Goal: Task Accomplishment & Management: Manage account settings

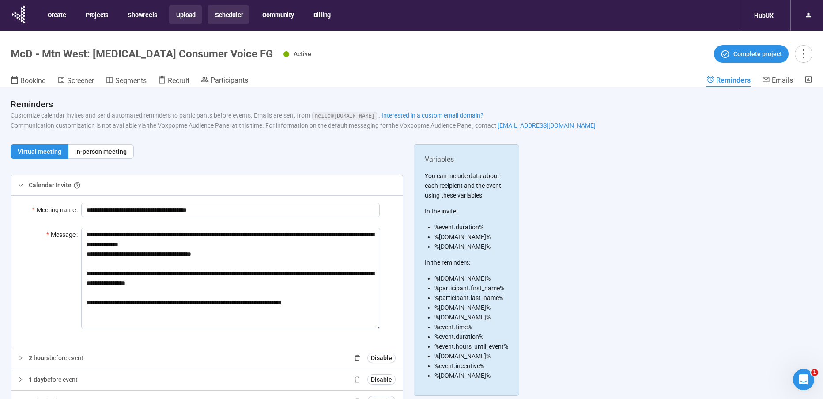
scroll to position [52, 0]
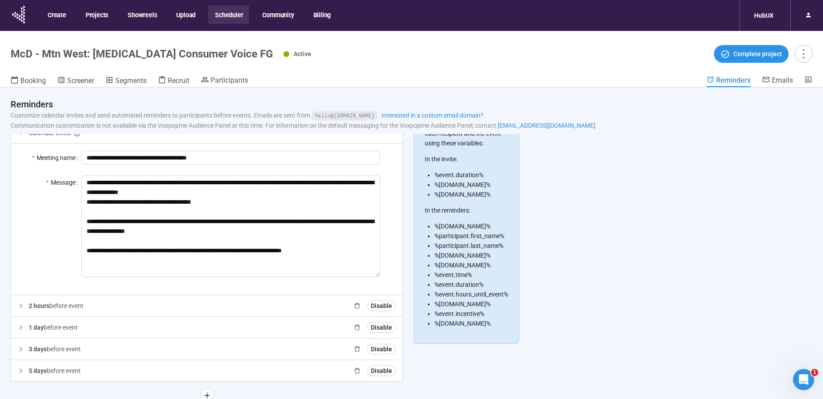
click at [250, 14] on div "Create Projects Showreels Upload Scheduler Community Billing" at bounding box center [189, 16] width 296 height 26
click at [220, 16] on button "Scheduler" at bounding box center [228, 14] width 41 height 19
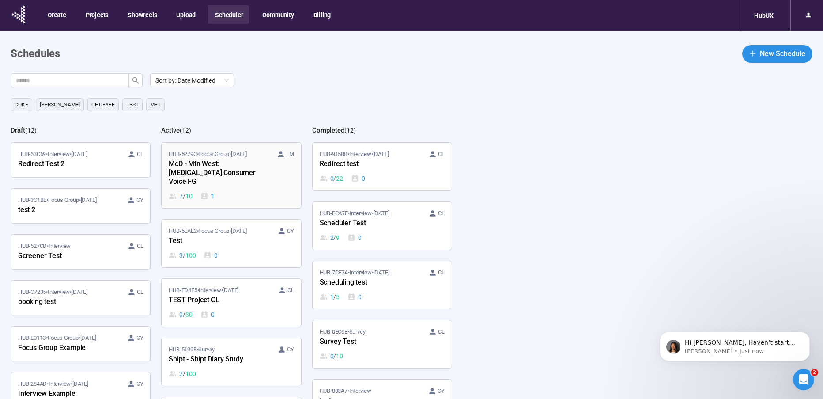
click at [212, 171] on div "McD - Mtn West: [MEDICAL_DATA] Consumer Voice FG" at bounding box center [217, 173] width 97 height 29
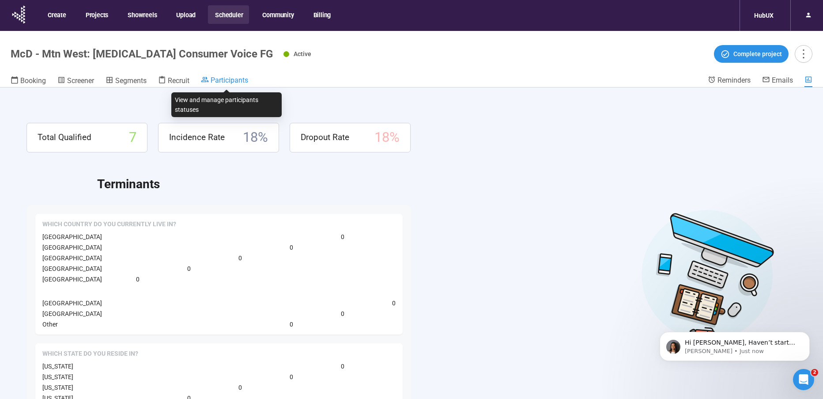
click at [229, 81] on span "Participants" at bounding box center [230, 80] width 38 height 8
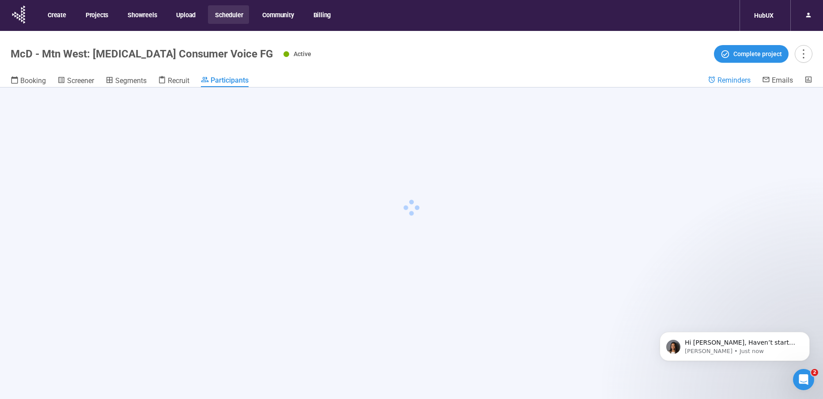
click at [731, 79] on span "Reminders" at bounding box center [734, 80] width 33 height 8
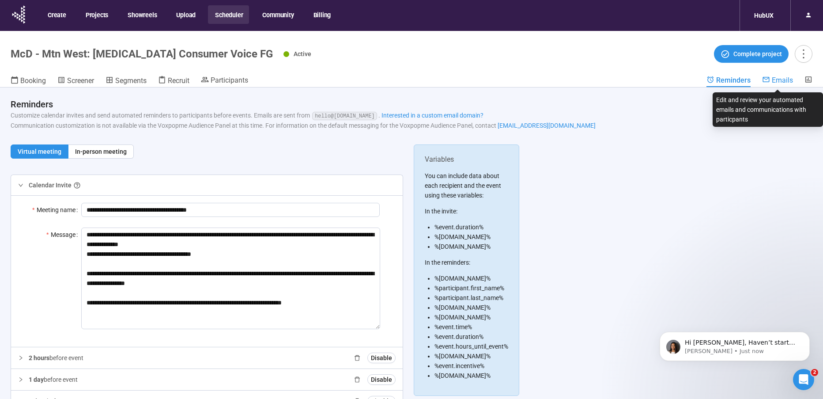
click at [775, 80] on span "Emails" at bounding box center [782, 80] width 21 height 8
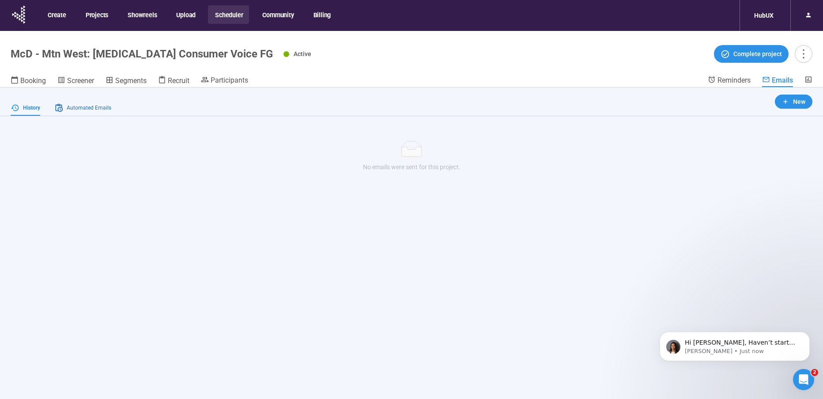
click at [87, 109] on span "Automated Emails" at bounding box center [89, 108] width 45 height 8
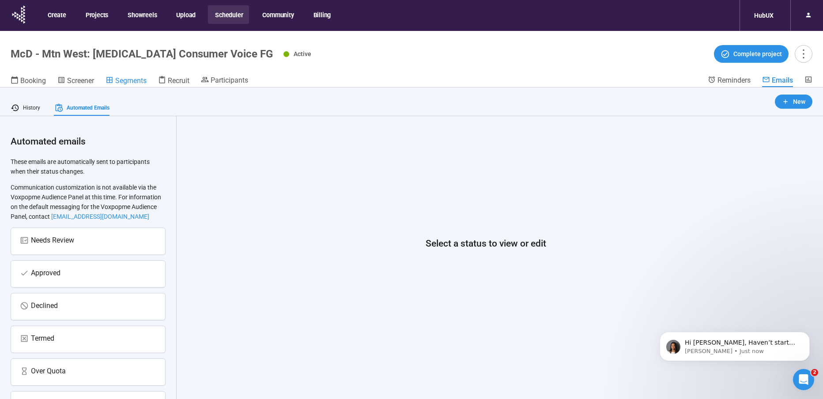
click at [144, 83] on span "Segments" at bounding box center [130, 80] width 31 height 8
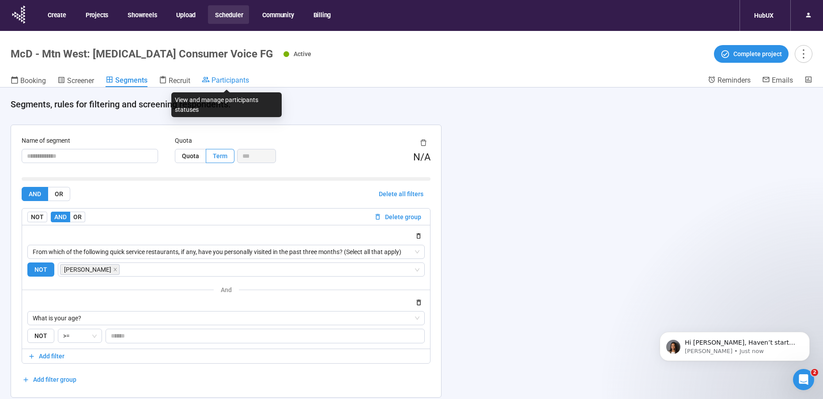
click at [226, 76] on span "Participants" at bounding box center [230, 80] width 38 height 8
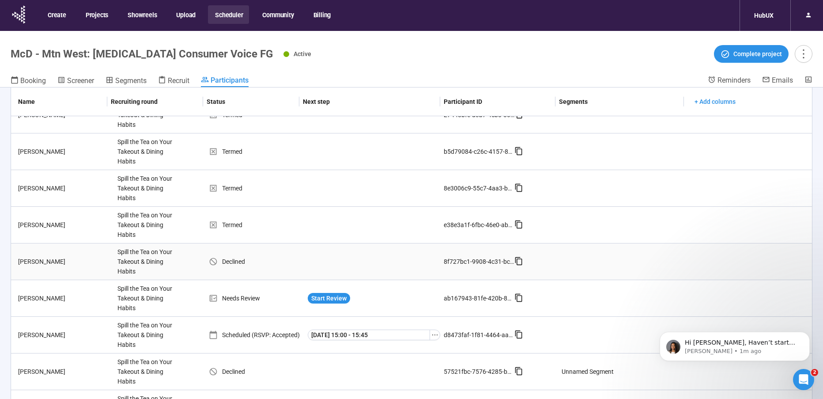
scroll to position [640, 0]
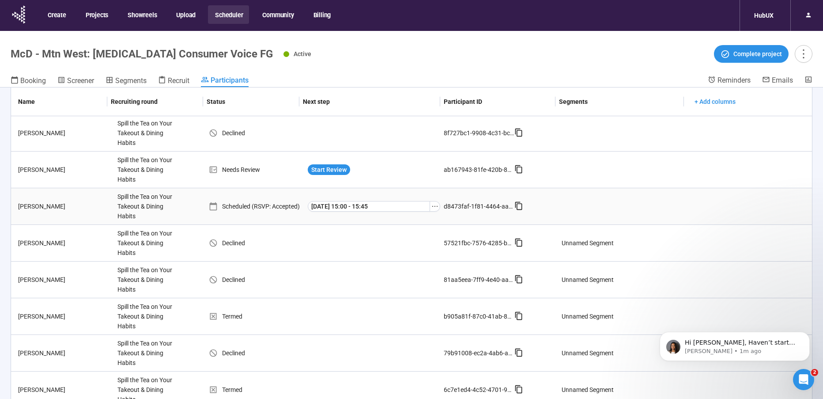
click at [265, 206] on div "Scheduled (RSVP: Accepted)" at bounding box center [256, 206] width 95 height 10
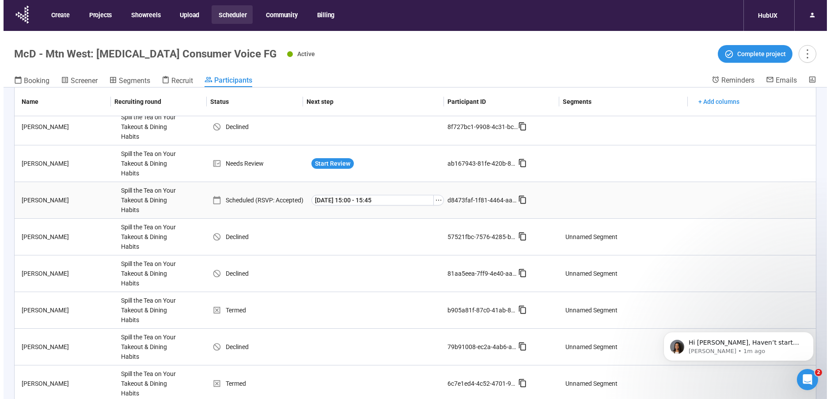
scroll to position [658, 0]
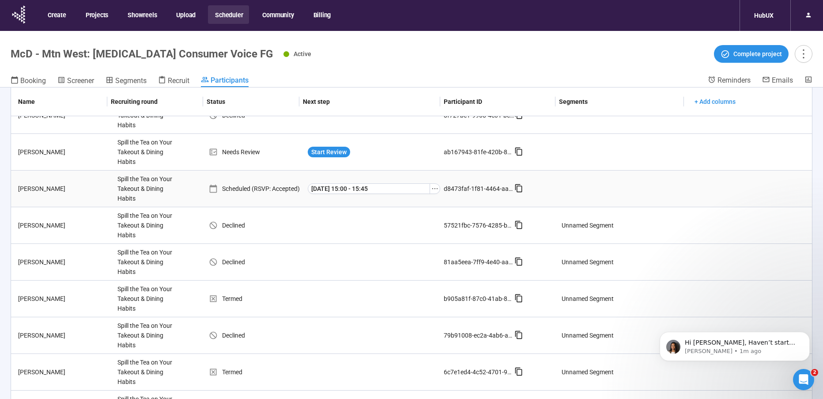
click at [291, 187] on div "Scheduled (RSVP: Accepted)" at bounding box center [256, 189] width 95 height 10
click at [236, 195] on td "Scheduled (RSVP: Accepted)" at bounding box center [256, 188] width 95 height 37
drag, startPoint x: 247, startPoint y: 196, endPoint x: 181, endPoint y: 189, distance: 67.0
click at [245, 196] on td "Scheduled (RSVP: Accepted)" at bounding box center [256, 188] width 95 height 37
drag, startPoint x: 177, startPoint y: 188, endPoint x: 172, endPoint y: 189, distance: 5.3
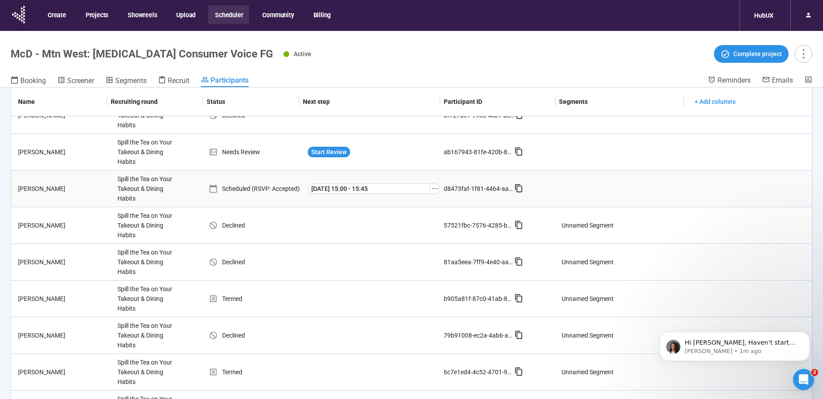
click at [177, 188] on td "Spill the Tea on Your Takeout & Dining Habits" at bounding box center [161, 188] width 95 height 37
click at [87, 189] on div "Amelia H." at bounding box center [64, 189] width 99 height 10
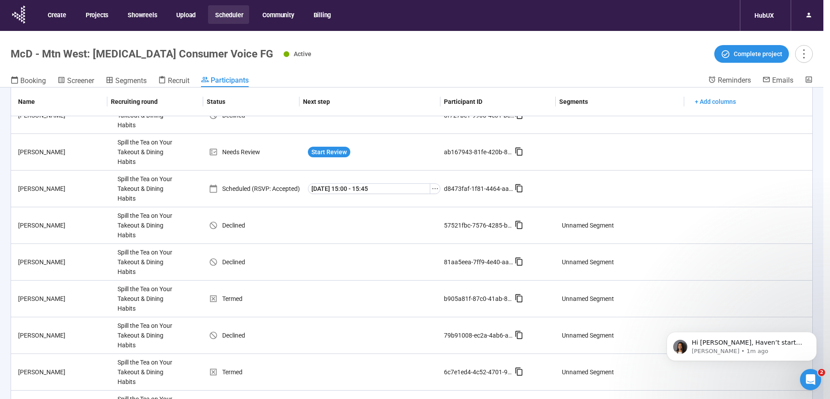
drag, startPoint x: 35, startPoint y: 189, endPoint x: 42, endPoint y: 189, distance: 6.6
click at [35, 189] on div "Amelia Huba Project notes Edit Add notes, i.e. how the last interview went, imp…" at bounding box center [415, 199] width 830 height 399
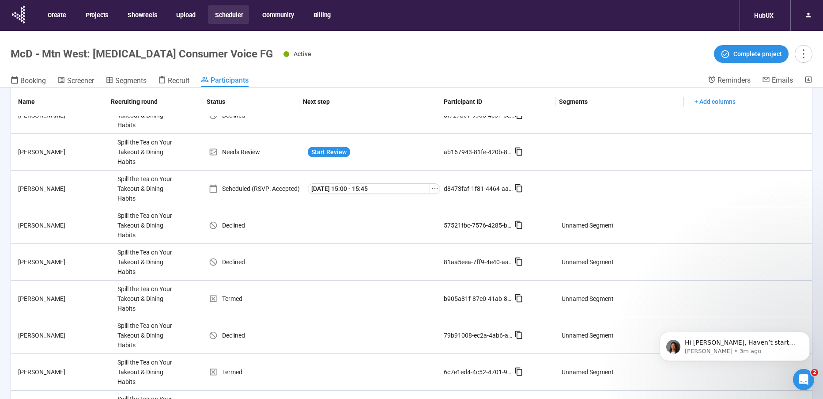
click at [472, 54] on div "Active Complete project" at bounding box center [547, 54] width 529 height 18
click at [259, 193] on div "Scheduled (RSVP: Accepted)" at bounding box center [256, 189] width 95 height 10
click at [268, 191] on div "Scheduled (RSVP: Accepted)" at bounding box center [256, 189] width 95 height 10
click at [210, 190] on icon at bounding box center [214, 189] width 8 height 8
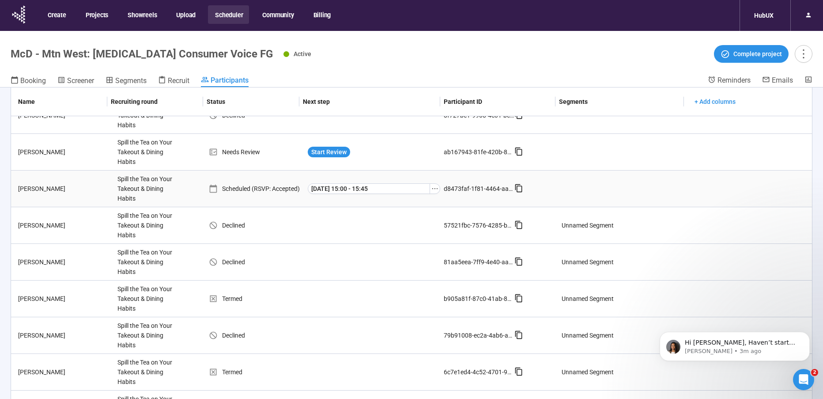
click at [117, 197] on div "Spill the Tea on Your Takeout & Dining Habits" at bounding box center [147, 188] width 66 height 36
click at [91, 191] on div "Amelia H." at bounding box center [64, 189] width 99 height 10
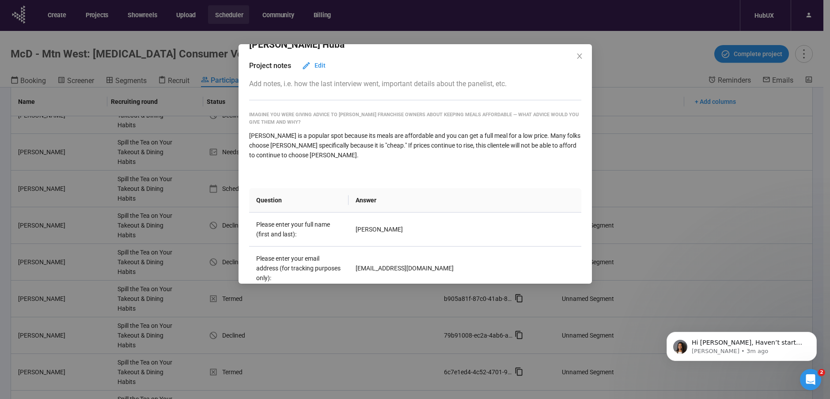
scroll to position [73, 0]
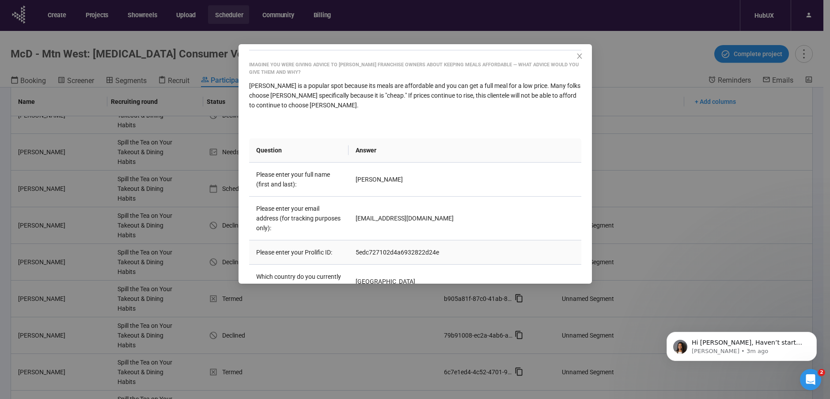
click at [374, 244] on td "5edc727102d4a6932822d24e" at bounding box center [464, 252] width 232 height 24
click at [375, 244] on td "5edc727102d4a6932822d24e" at bounding box center [464, 252] width 232 height 24
copy td "5edc727102d4a6932822d24e"
click at [638, 47] on div "Amelia Huba Project notes Edit Add notes, i.e. how the last interview went, imp…" at bounding box center [415, 199] width 830 height 399
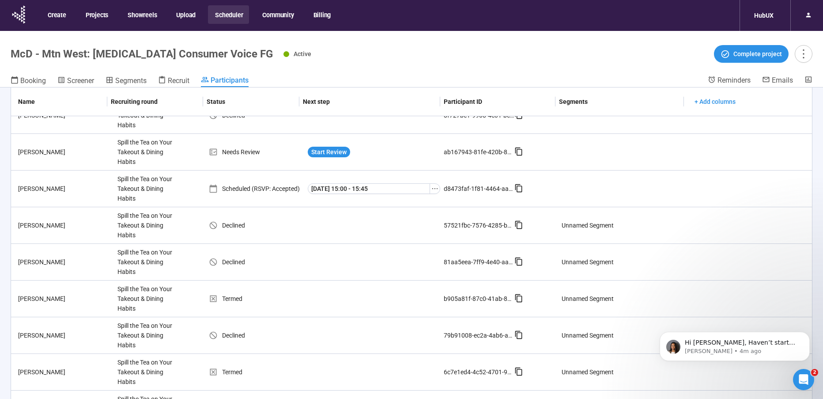
click at [556, 64] on header "McD - Mtn West: [MEDICAL_DATA] Consumer Voice FG Active Complete project Bookin…" at bounding box center [411, 59] width 823 height 57
click at [261, 188] on div "Scheduled (RSVP: Accepted)" at bounding box center [256, 189] width 95 height 10
click at [576, 186] on td at bounding box center [621, 188] width 127 height 37
click at [138, 190] on div "Spill the Tea on Your Takeout & Dining Habits" at bounding box center [147, 188] width 66 height 36
drag, startPoint x: 92, startPoint y: 183, endPoint x: 230, endPoint y: 190, distance: 138.4
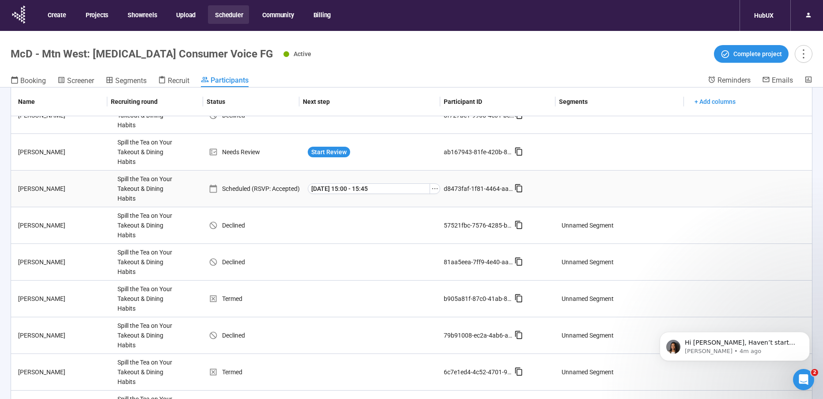
click at [92, 183] on td "Amelia H." at bounding box center [62, 188] width 103 height 37
click at [234, 190] on div "Scheduled (RSVP: Accepted)" at bounding box center [256, 189] width 95 height 10
click at [198, 189] on td "Spill the Tea on Your Takeout & Dining Habits" at bounding box center [161, 188] width 95 height 37
click at [87, 185] on div "Amelia H." at bounding box center [64, 189] width 99 height 10
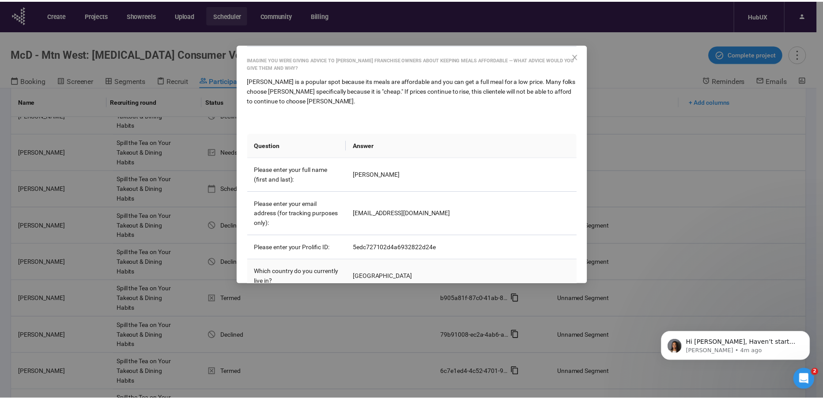
scroll to position [152, 0]
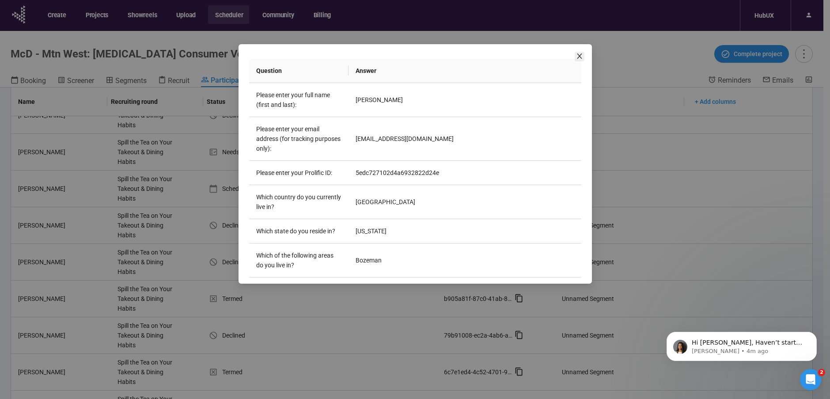
click at [578, 52] on span "Close" at bounding box center [579, 57] width 10 height 10
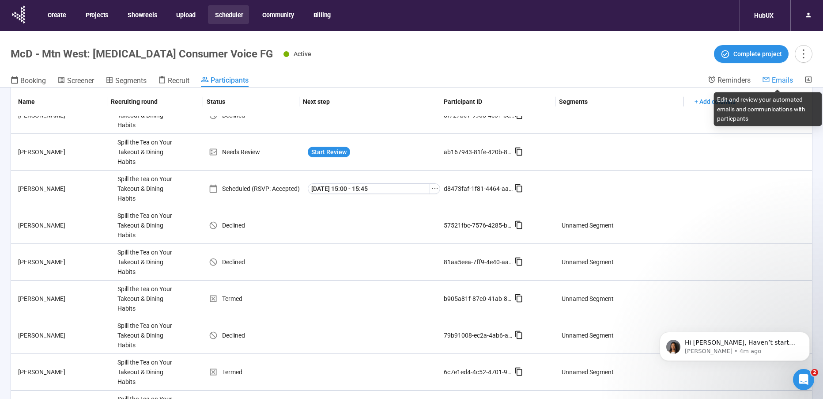
click at [778, 82] on span "Emails" at bounding box center [782, 80] width 21 height 8
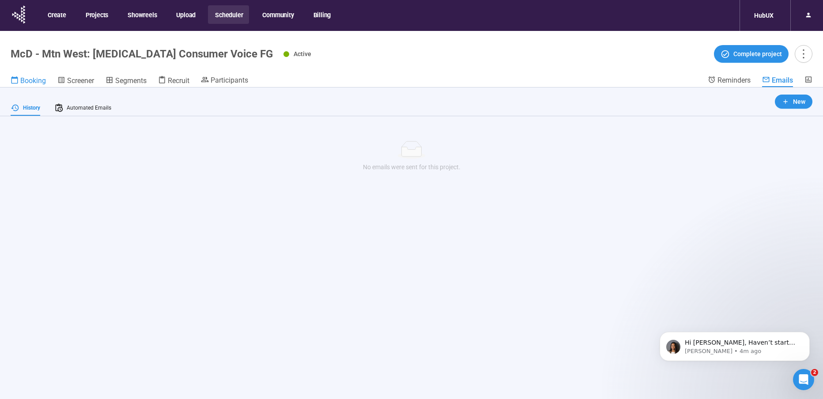
click at [27, 81] on span "Booking" at bounding box center [33, 80] width 26 height 8
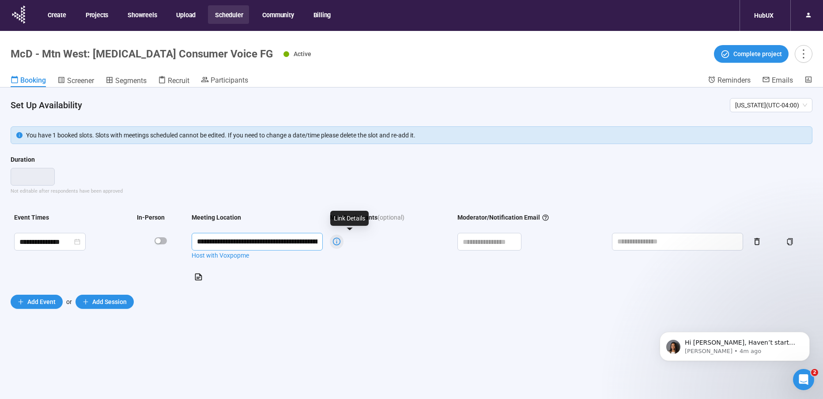
drag, startPoint x: 293, startPoint y: 241, endPoint x: 345, endPoint y: 241, distance: 52.1
click at [345, 241] on tr "**********" at bounding box center [412, 258] width 802 height 58
click at [416, 272] on td "Link Details" at bounding box center [390, 258] width 128 height 58
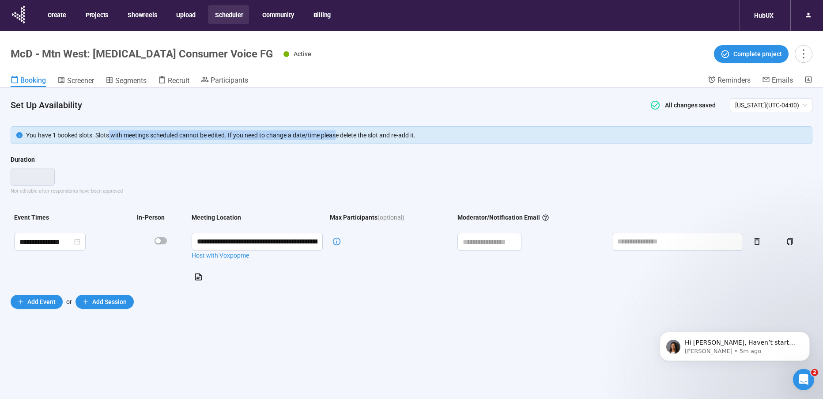
drag, startPoint x: 110, startPoint y: 133, endPoint x: 349, endPoint y: 132, distance: 238.9
click at [349, 132] on div "You have 1 booked slots. Slots with meetings scheduled cannot be edited. If you…" at bounding box center [416, 135] width 781 height 10
click at [389, 131] on div "You have 1 booked slots. Slots with meetings scheduled cannot be edited. If you…" at bounding box center [416, 135] width 781 height 10
click at [76, 80] on span "Screener" at bounding box center [80, 80] width 27 height 8
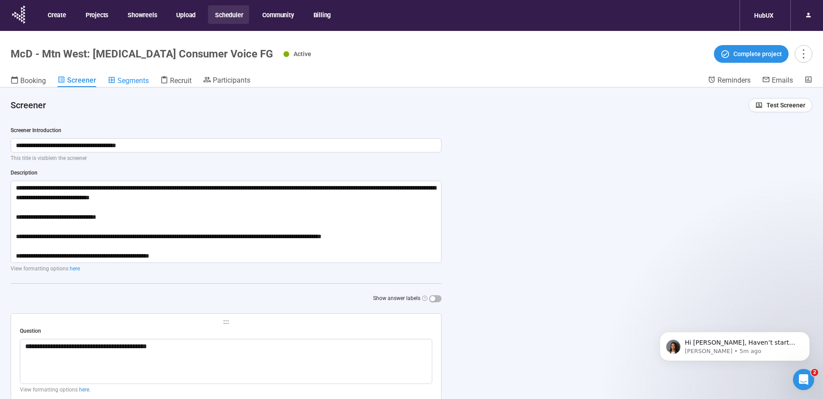
click at [117, 81] on span "Segments" at bounding box center [132, 80] width 31 height 8
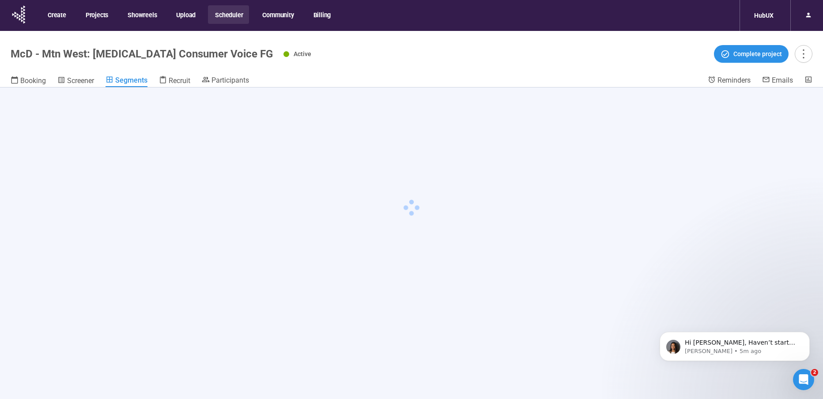
click at [355, 68] on header "McD - Mtn West: [MEDICAL_DATA] Consumer Voice FG Active Complete project Bookin…" at bounding box center [411, 59] width 823 height 57
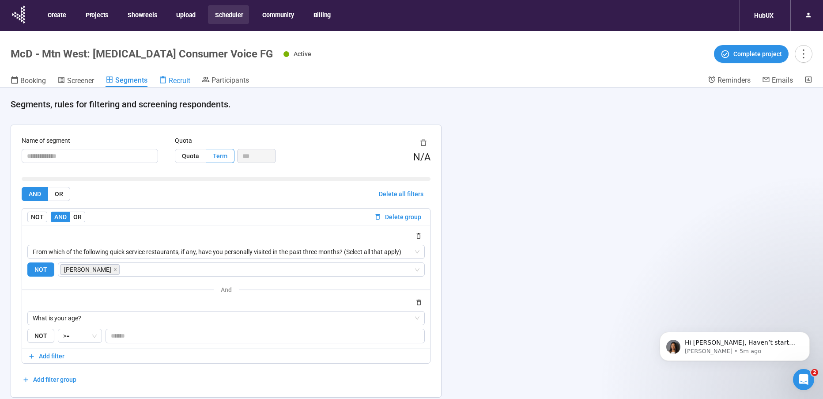
click at [180, 82] on span "Recruit" at bounding box center [180, 80] width 22 height 8
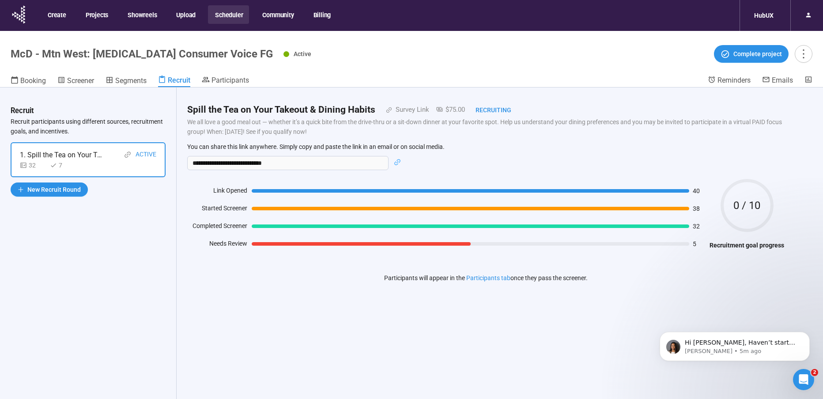
click at [343, 59] on div "Active Complete project" at bounding box center [547, 54] width 529 height 18
click at [407, 53] on div "Active Complete project" at bounding box center [547, 54] width 529 height 18
click at [226, 77] on span "Participants" at bounding box center [230, 80] width 38 height 8
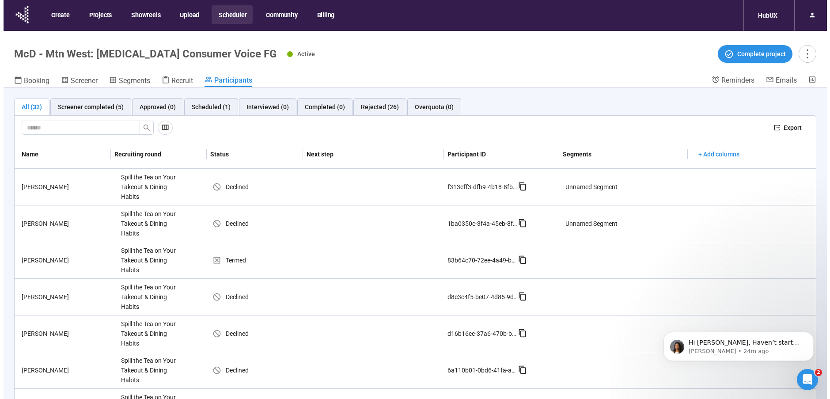
scroll to position [296, 0]
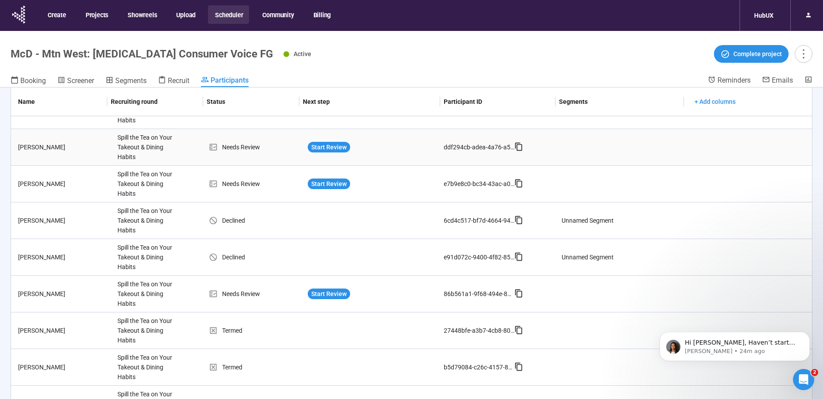
click at [134, 146] on div "Spill the Tea on Your Takeout & Dining Habits" at bounding box center [147, 147] width 66 height 36
click at [114, 152] on div "Spill the Tea on Your Takeout & Dining Habits" at bounding box center [147, 147] width 66 height 36
click at [96, 155] on td "Catherine W." at bounding box center [62, 147] width 103 height 37
click at [311, 147] on span "Start Review" at bounding box center [328, 147] width 35 height 10
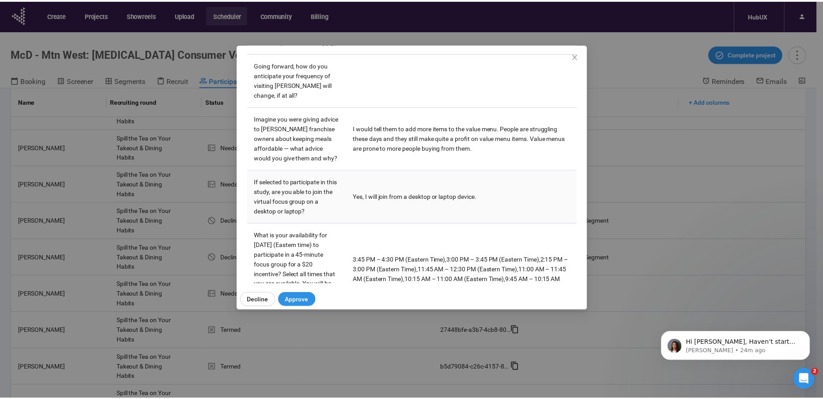
scroll to position [676, 0]
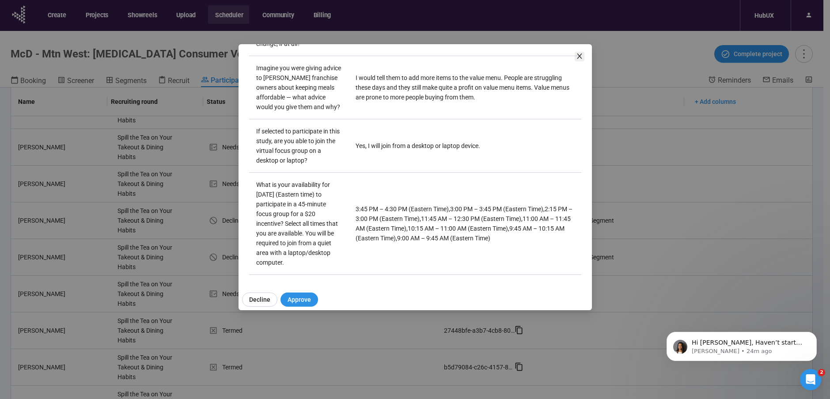
click at [580, 54] on icon "close" at bounding box center [579, 56] width 7 height 7
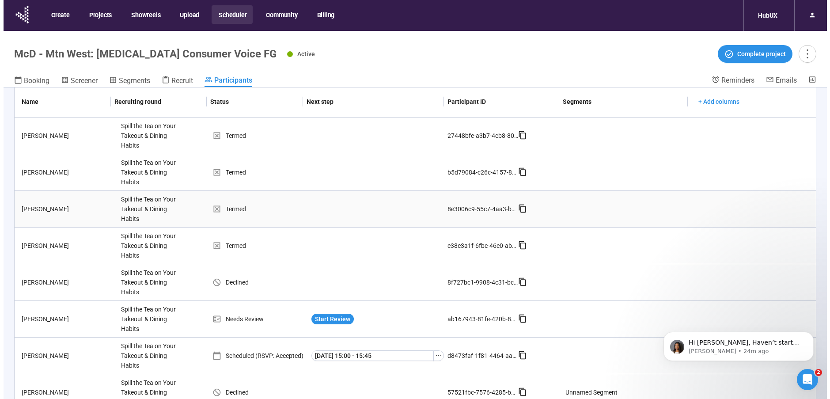
scroll to position [584, 0]
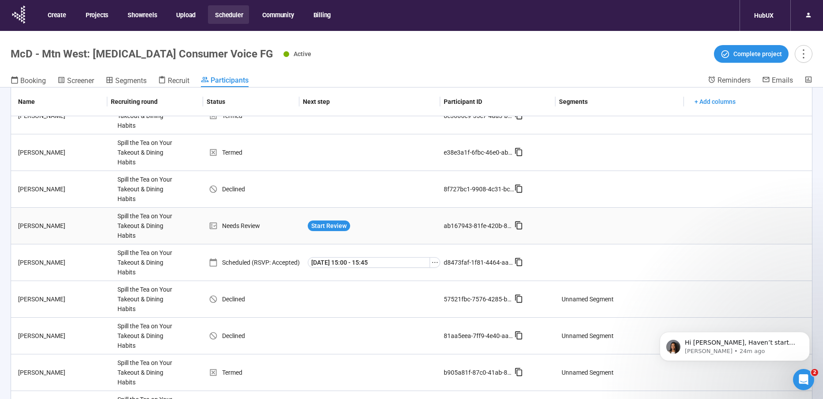
click at [257, 224] on div "Needs Review" at bounding box center [256, 226] width 95 height 10
click at [249, 227] on div "Needs Review" at bounding box center [256, 226] width 95 height 10
click at [313, 220] on div "Start Review" at bounding box center [374, 226] width 140 height 18
click at [314, 223] on span "Start Review" at bounding box center [328, 226] width 35 height 10
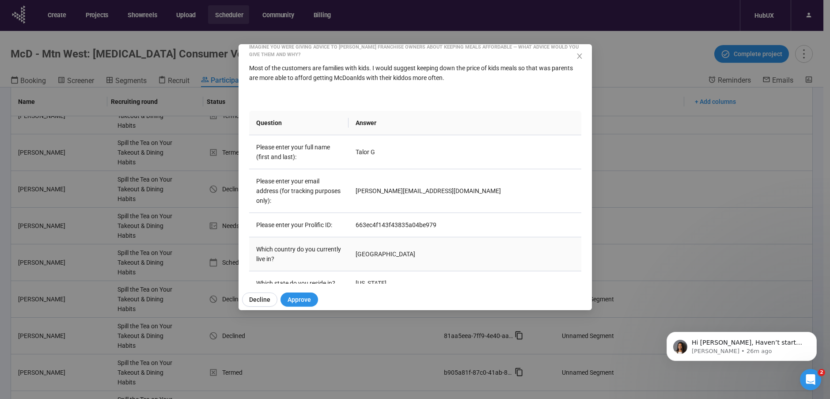
scroll to position [92, 0]
click at [389, 219] on td "663ec4f143f43835a04be979" at bounding box center [464, 223] width 232 height 24
click at [388, 220] on td "663ec4f143f43835a04be979" at bounding box center [464, 223] width 232 height 24
click at [380, 218] on td "663ec4f143f43835a04be979" at bounding box center [464, 223] width 232 height 24
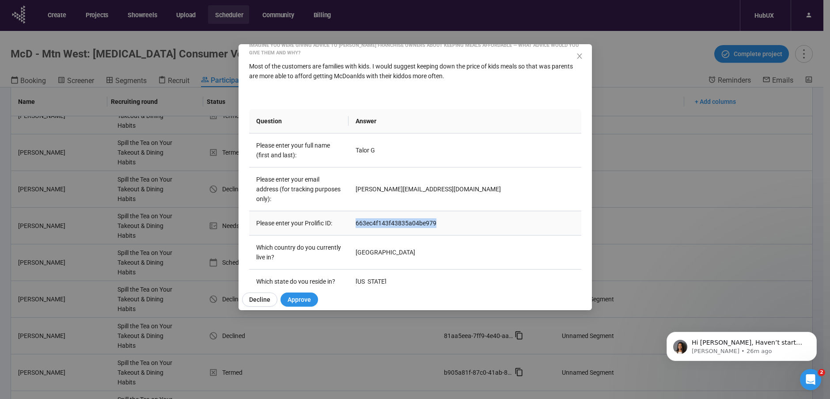
copy td "663ec4f143f43835a04be979"
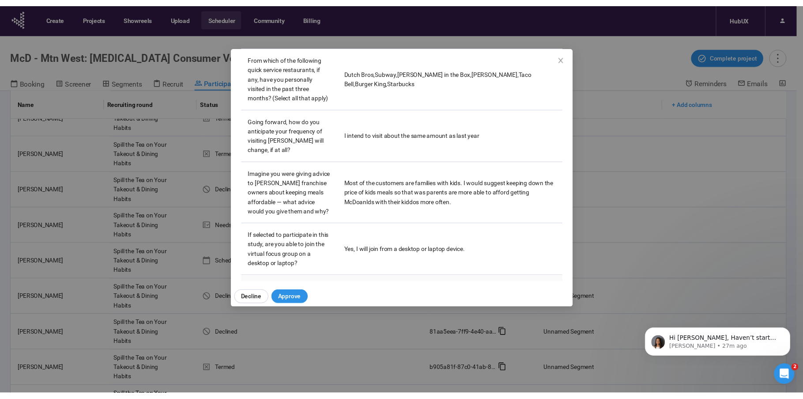
scroll to position [676, 0]
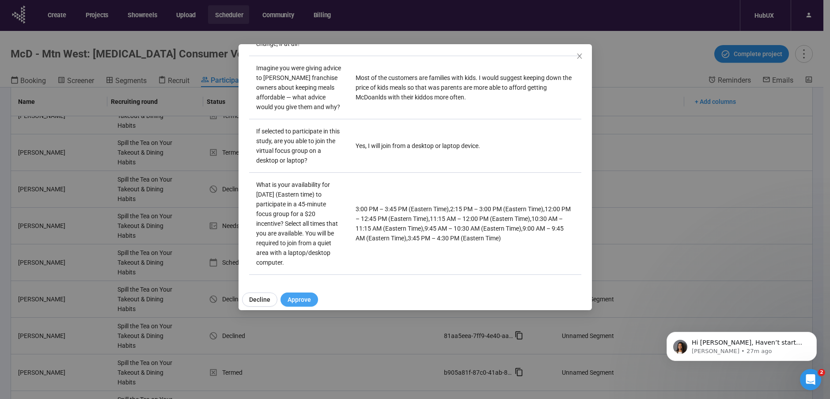
click at [306, 302] on span "Approve" at bounding box center [298, 300] width 23 height 10
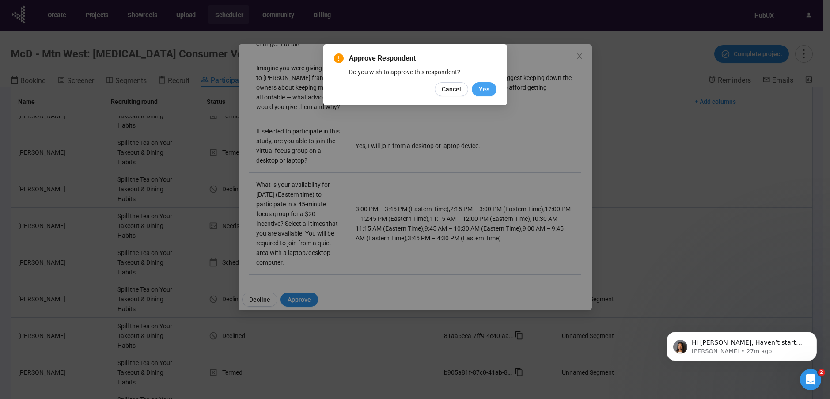
click at [482, 85] on span "Yes" at bounding box center [484, 89] width 11 height 10
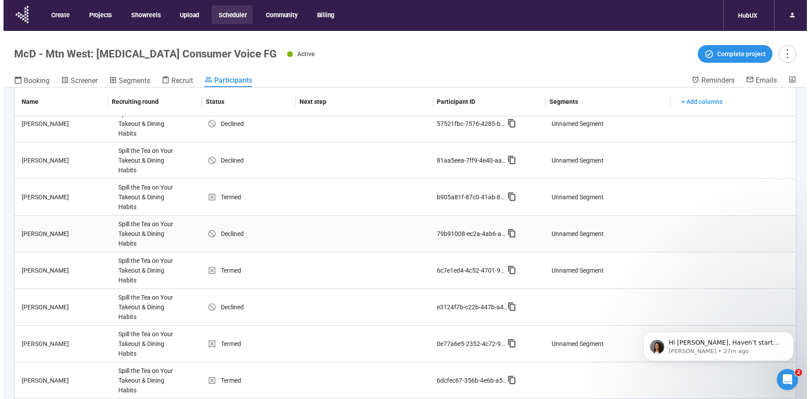
scroll to position [663, 0]
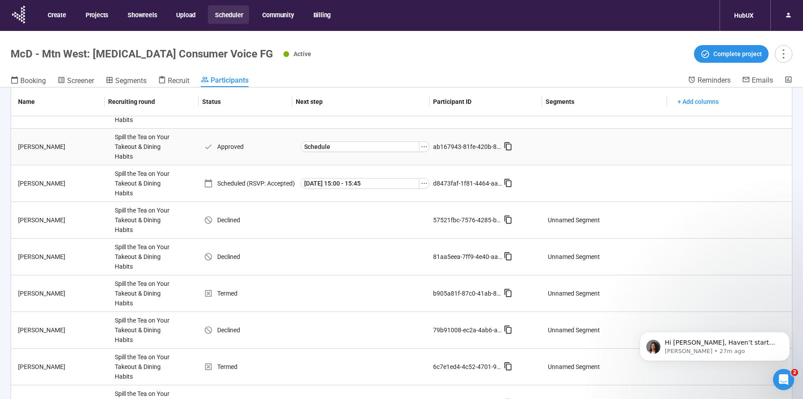
click at [77, 147] on div "Taylor G." at bounding box center [63, 147] width 97 height 10
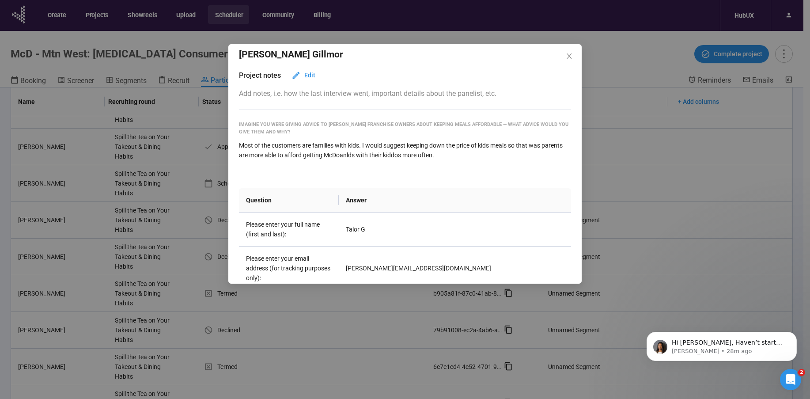
scroll to position [175, 0]
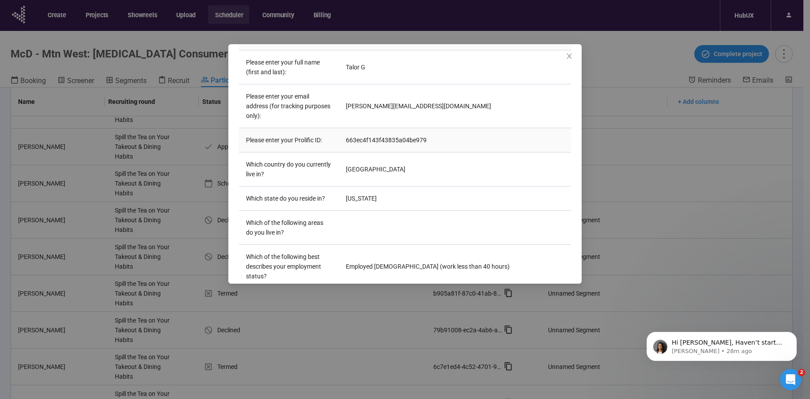
click at [386, 136] on td "663ec4f143f43835a04be979" at bounding box center [455, 140] width 232 height 24
copy td "663ec4f143f43835a04be979"
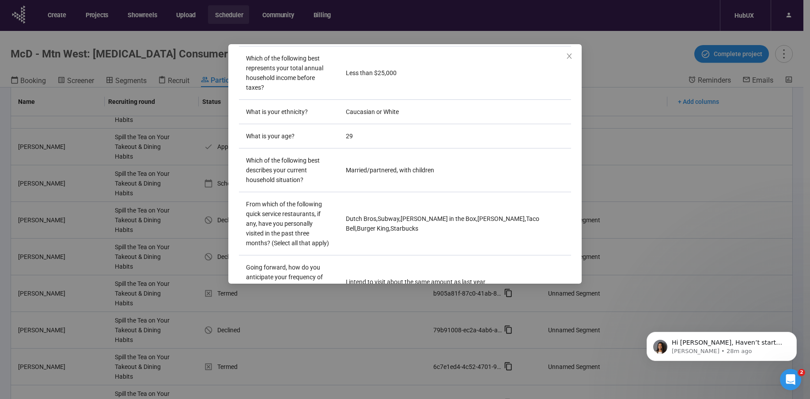
scroll to position [419, 0]
drag, startPoint x: 373, startPoint y: 220, endPoint x: 363, endPoint y: 209, distance: 15.3
click at [344, 211] on td "Dutch Bros , Subway , Jack in the Box , McDonald’s , Taco Bell , Burger King , …" at bounding box center [455, 221] width 232 height 63
copy td "Dutch Bros , Subway , Jack in the Box , McDonald’s , Taco Bell , Burger King , …"
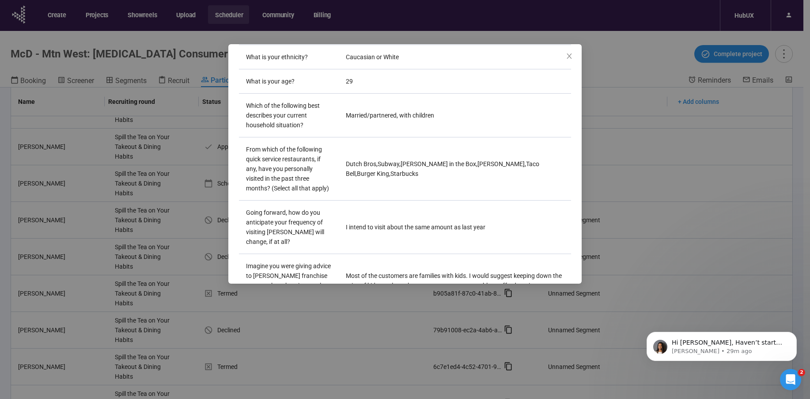
scroll to position [541, 0]
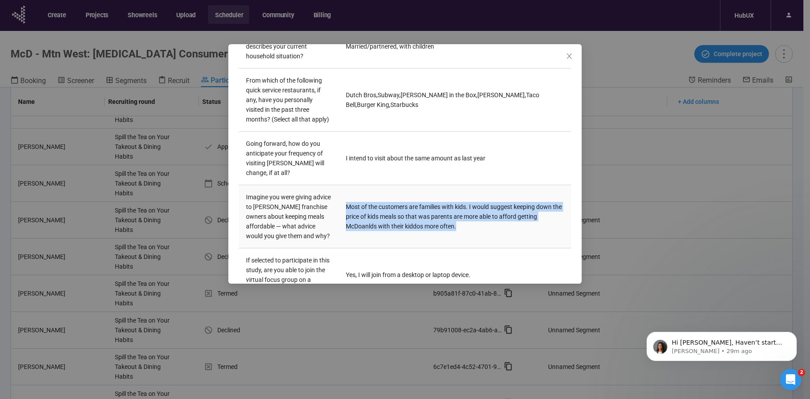
drag, startPoint x: 344, startPoint y: 207, endPoint x: 491, endPoint y: 229, distance: 147.8
click at [465, 236] on td "Most of the customers are families with kids. I would suggest keeping down the …" at bounding box center [455, 216] width 232 height 63
copy td "Most of the customers are families with kids. I would suggest keeping down the …"
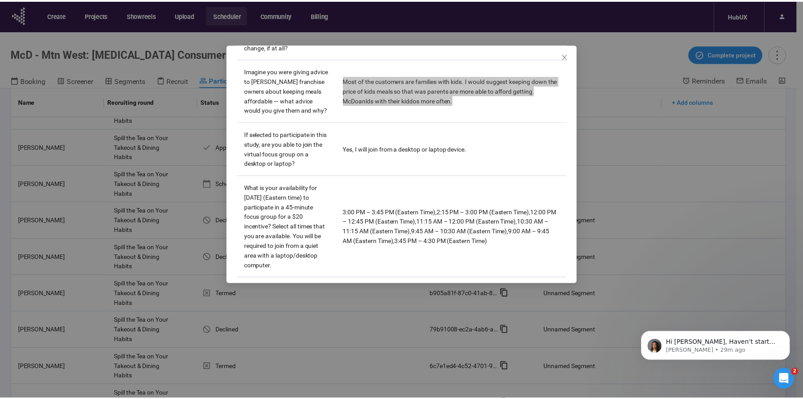
scroll to position [676, 0]
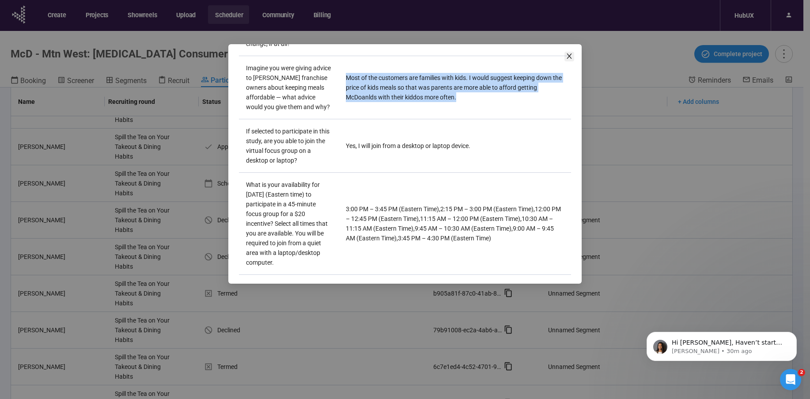
click at [567, 53] on icon "close" at bounding box center [569, 56] width 7 height 7
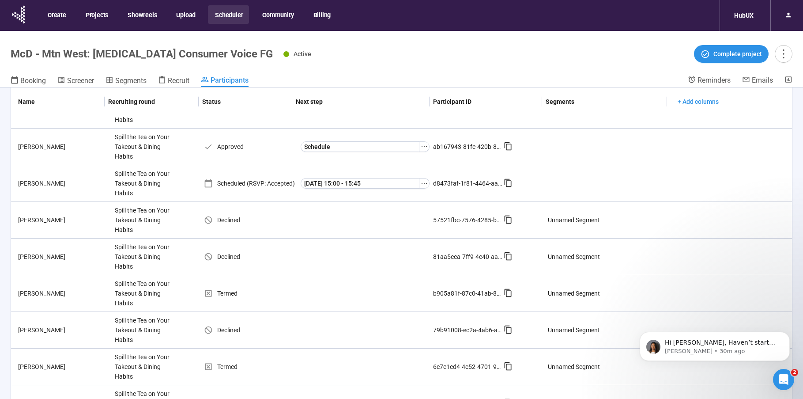
click at [306, 60] on div "Active Complete project" at bounding box center [537, 54] width 509 height 18
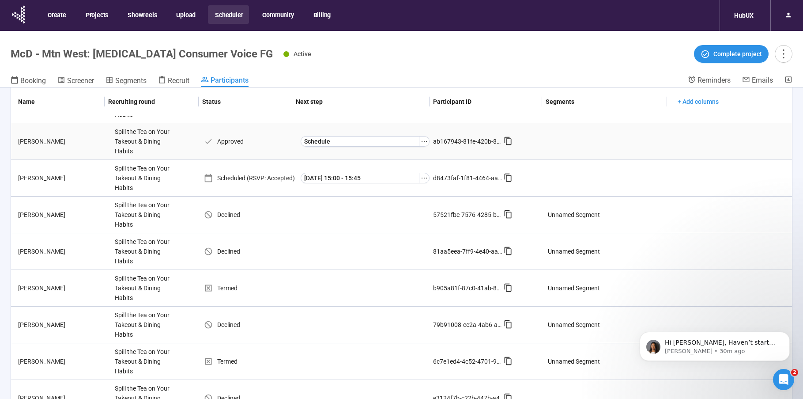
scroll to position [667, 0]
click at [358, 141] on button "Schedule" at bounding box center [360, 143] width 119 height 11
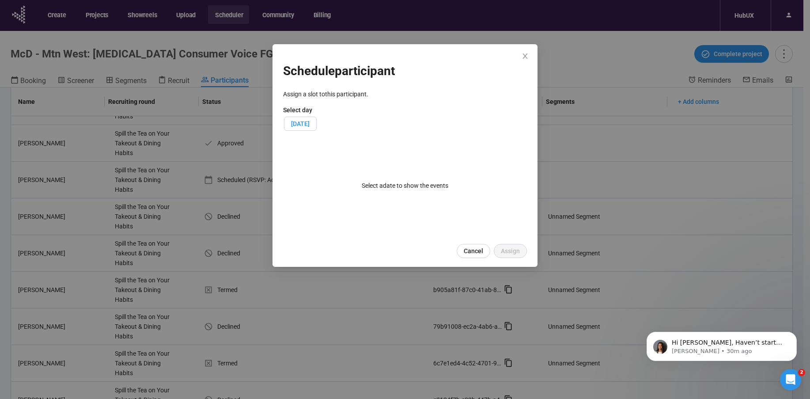
click at [310, 126] on span "Fri, September 19, 2025" at bounding box center [300, 123] width 19 height 7
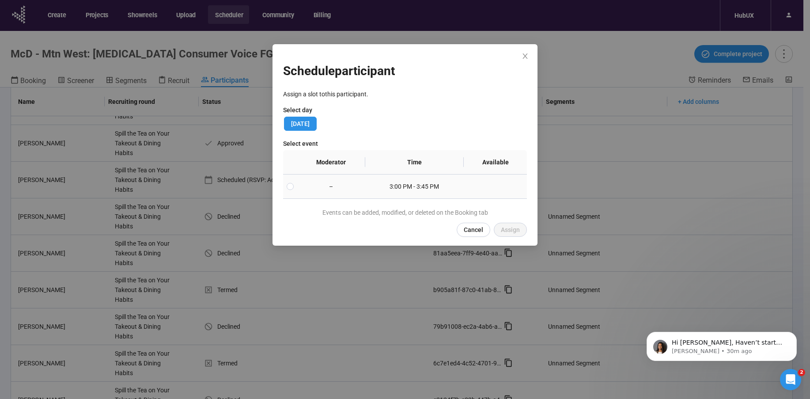
drag, startPoint x: 278, startPoint y: 185, endPoint x: 284, endPoint y: 185, distance: 5.8
click at [279, 185] on div "Schedule participant Assign a slot to this participant . Select day Fri, Septem…" at bounding box center [404, 144] width 265 height 201
click at [287, 185] on span at bounding box center [290, 186] width 7 height 7
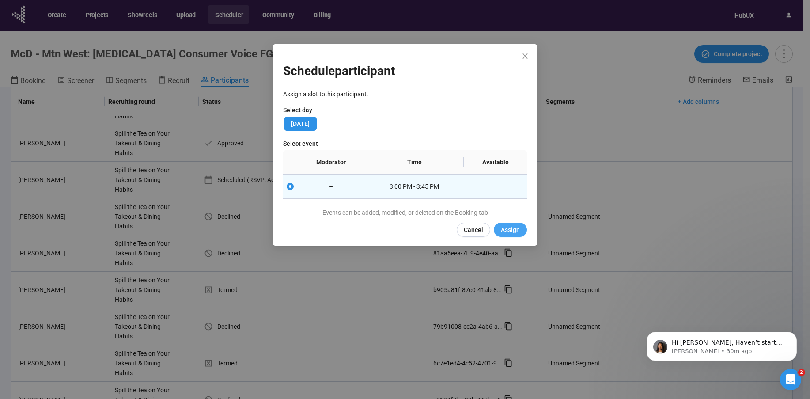
click at [506, 228] on span "Assign" at bounding box center [510, 230] width 19 height 10
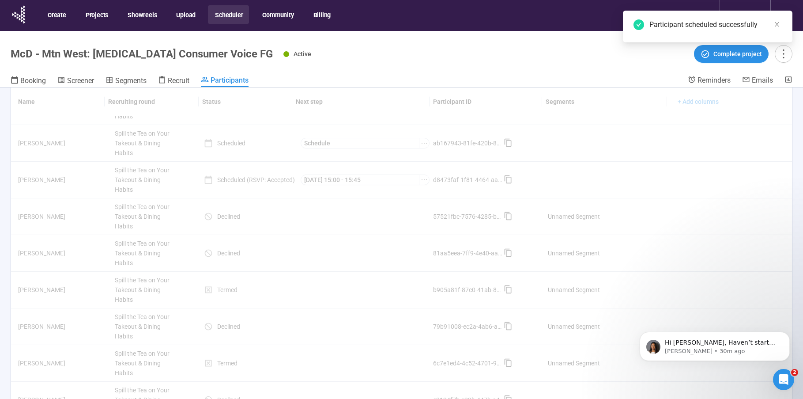
click at [459, 55] on div "Active Complete project" at bounding box center [537, 54] width 509 height 18
click at [775, 24] on icon "close" at bounding box center [777, 24] width 6 height 6
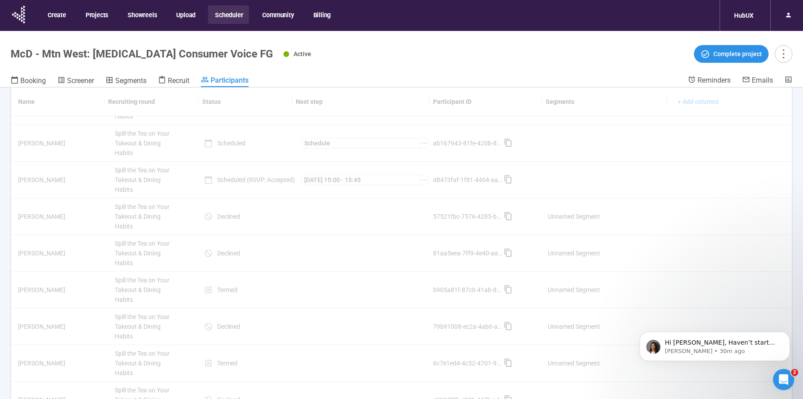
click at [497, 57] on div "Active Complete project" at bounding box center [537, 54] width 509 height 18
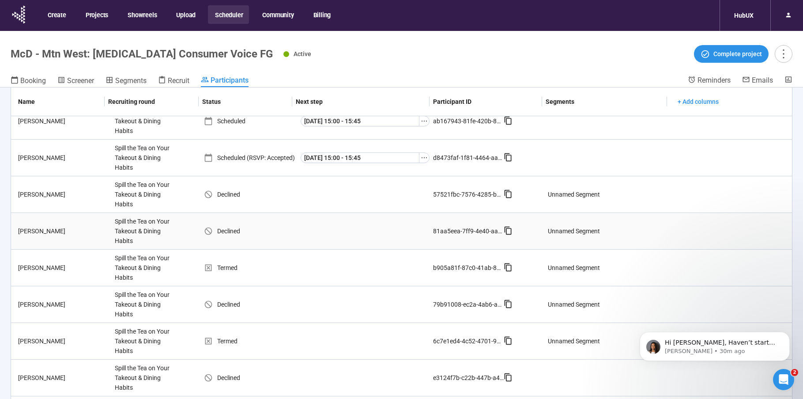
scroll to position [648, 0]
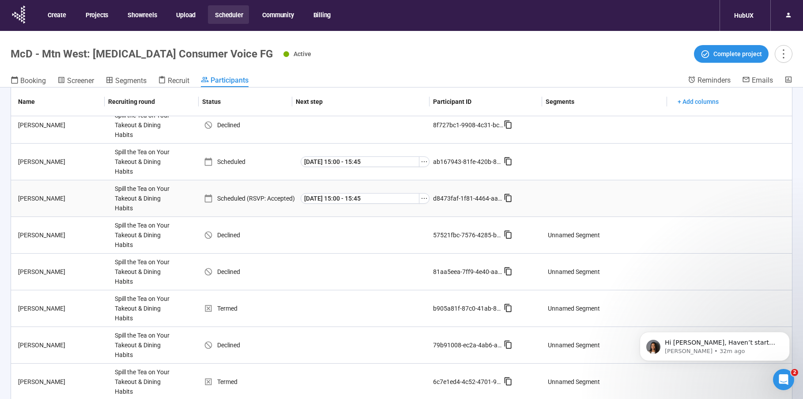
click at [95, 205] on td "Amelia H." at bounding box center [61, 198] width 100 height 37
click at [79, 205] on td "Amelia H." at bounding box center [61, 198] width 100 height 37
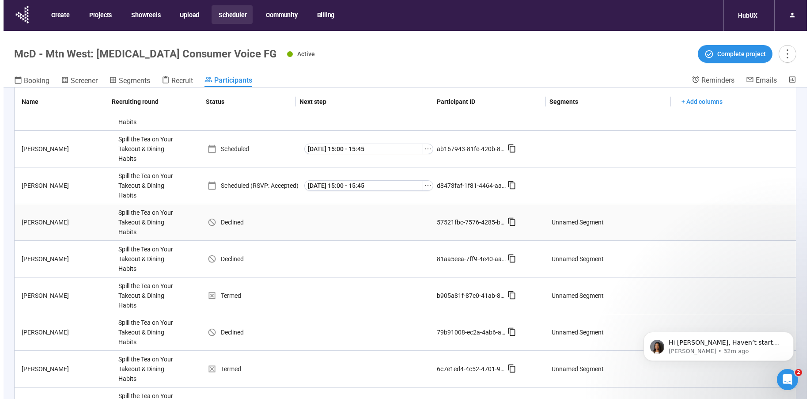
scroll to position [683, 0]
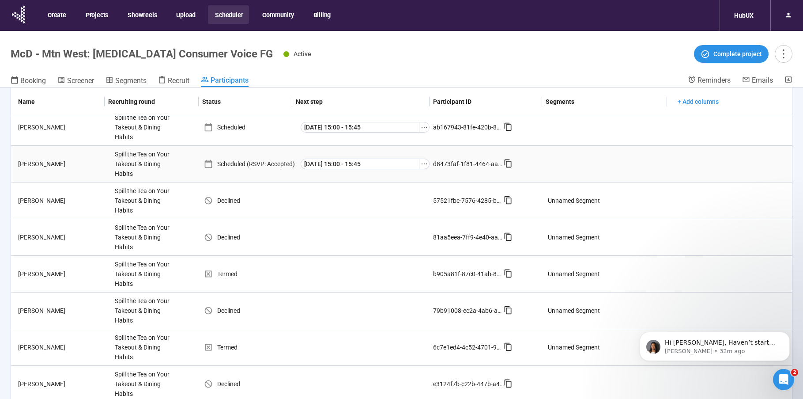
click at [150, 170] on div "Spill the Tea on Your Takeout & Dining Habits" at bounding box center [144, 164] width 66 height 36
click at [147, 166] on div "Spill the Tea on Your Takeout & Dining Habits" at bounding box center [144, 164] width 66 height 36
click at [68, 162] on div "Amelia H." at bounding box center [63, 164] width 97 height 10
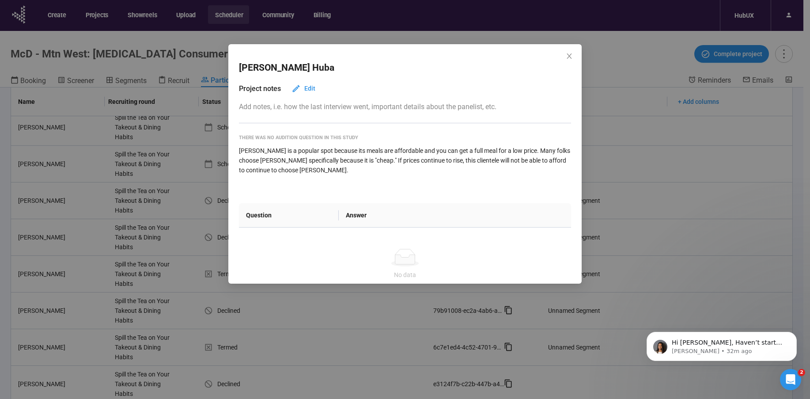
click at [47, 163] on div "Amelia Huba Project notes Edit Add notes, i.e. how the last interview went, imp…" at bounding box center [405, 199] width 810 height 399
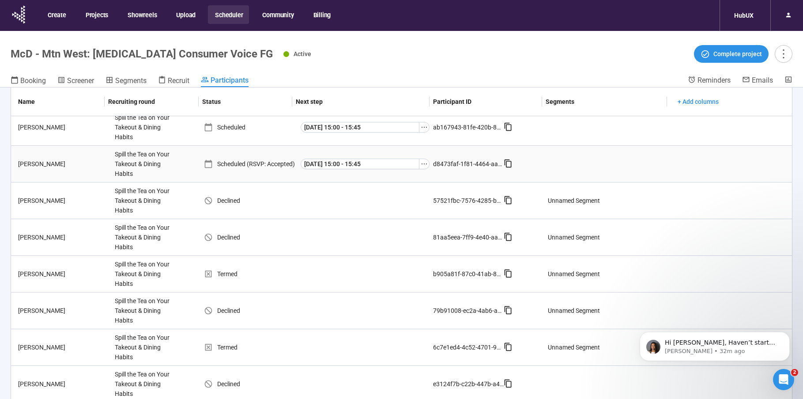
click at [44, 156] on td "Amelia H." at bounding box center [61, 164] width 100 height 37
click at [39, 167] on div "Amelia H." at bounding box center [63, 164] width 97 height 10
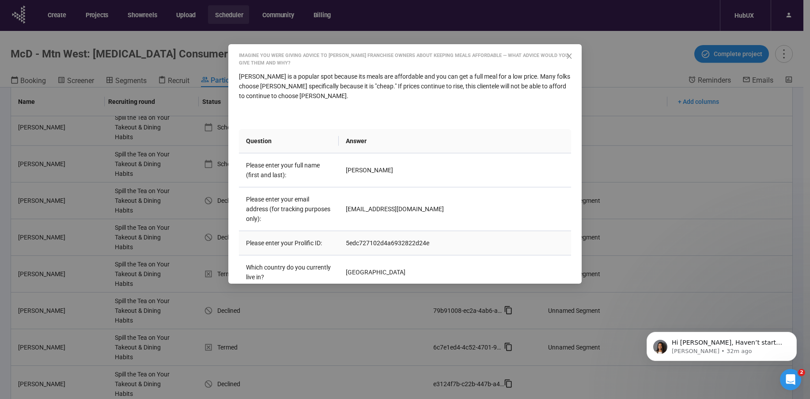
scroll to position [133, 0]
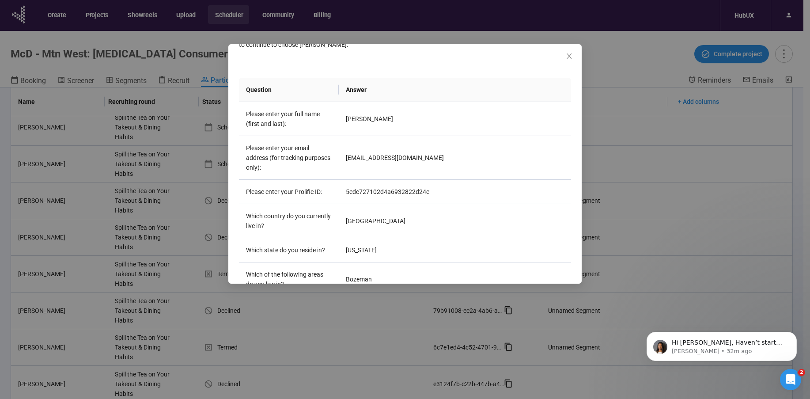
click at [42, 147] on div "Amelia Huba Project notes Edit Add notes, i.e. how the last interview went, imp…" at bounding box center [405, 199] width 810 height 399
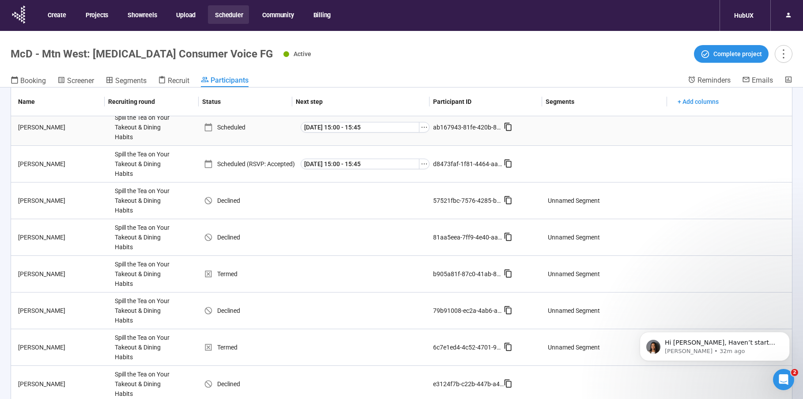
click at [34, 125] on div "Taylor G." at bounding box center [63, 127] width 97 height 10
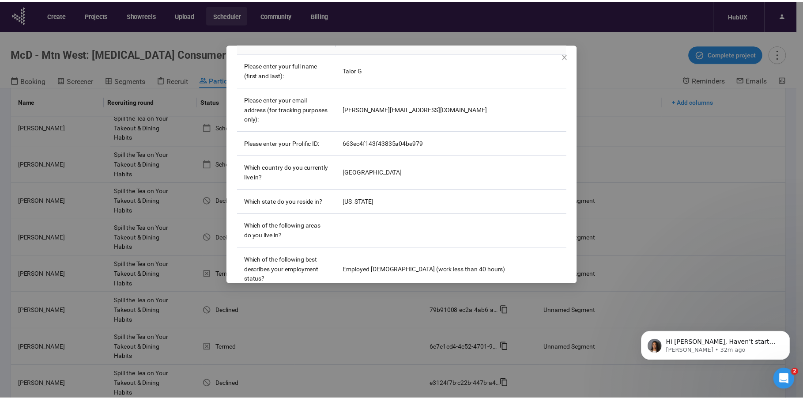
scroll to position [174, 0]
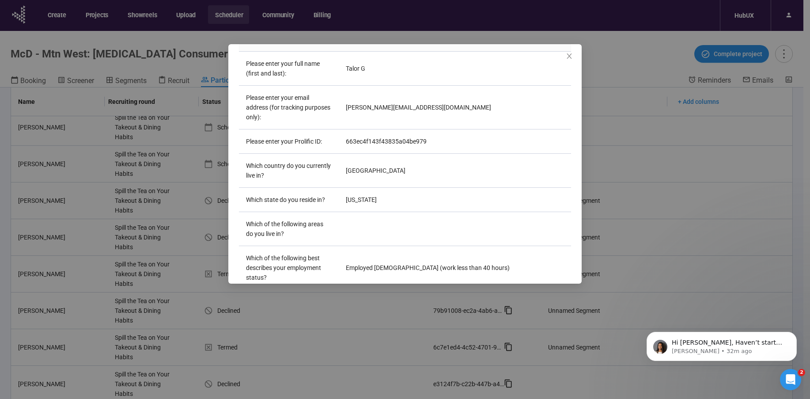
click at [133, 125] on div "Taylor Gillmor Project notes Edit Add notes, i.e. how the last interview went, …" at bounding box center [405, 199] width 810 height 399
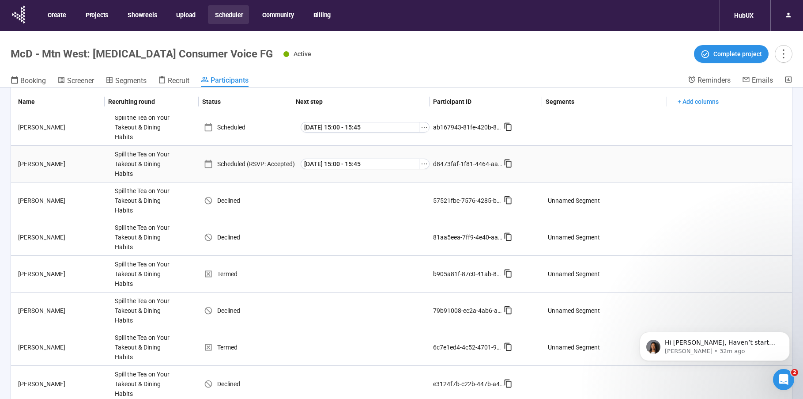
scroll to position [671, 0]
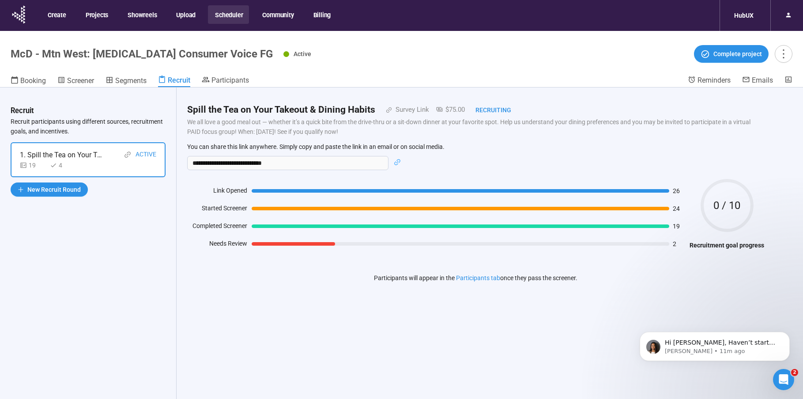
click at [503, 72] on header "McD - Mtn West: [MEDICAL_DATA] Consumer Voice FG Active Complete project Bookin…" at bounding box center [401, 59] width 803 height 57
